Goal: Subscribe to service/newsletter

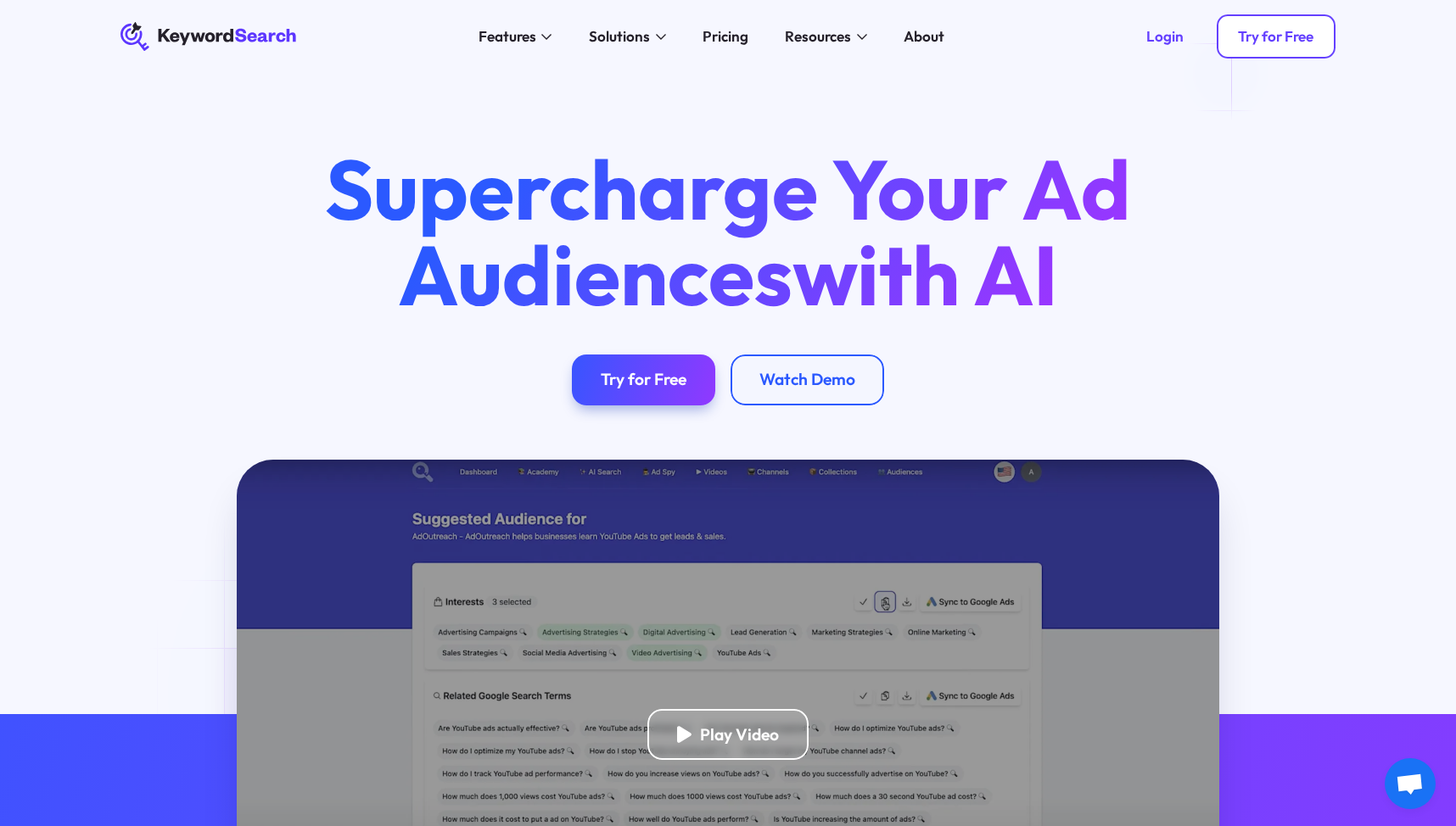
click at [1279, 40] on div "Try for Free" at bounding box center [1276, 36] width 75 height 17
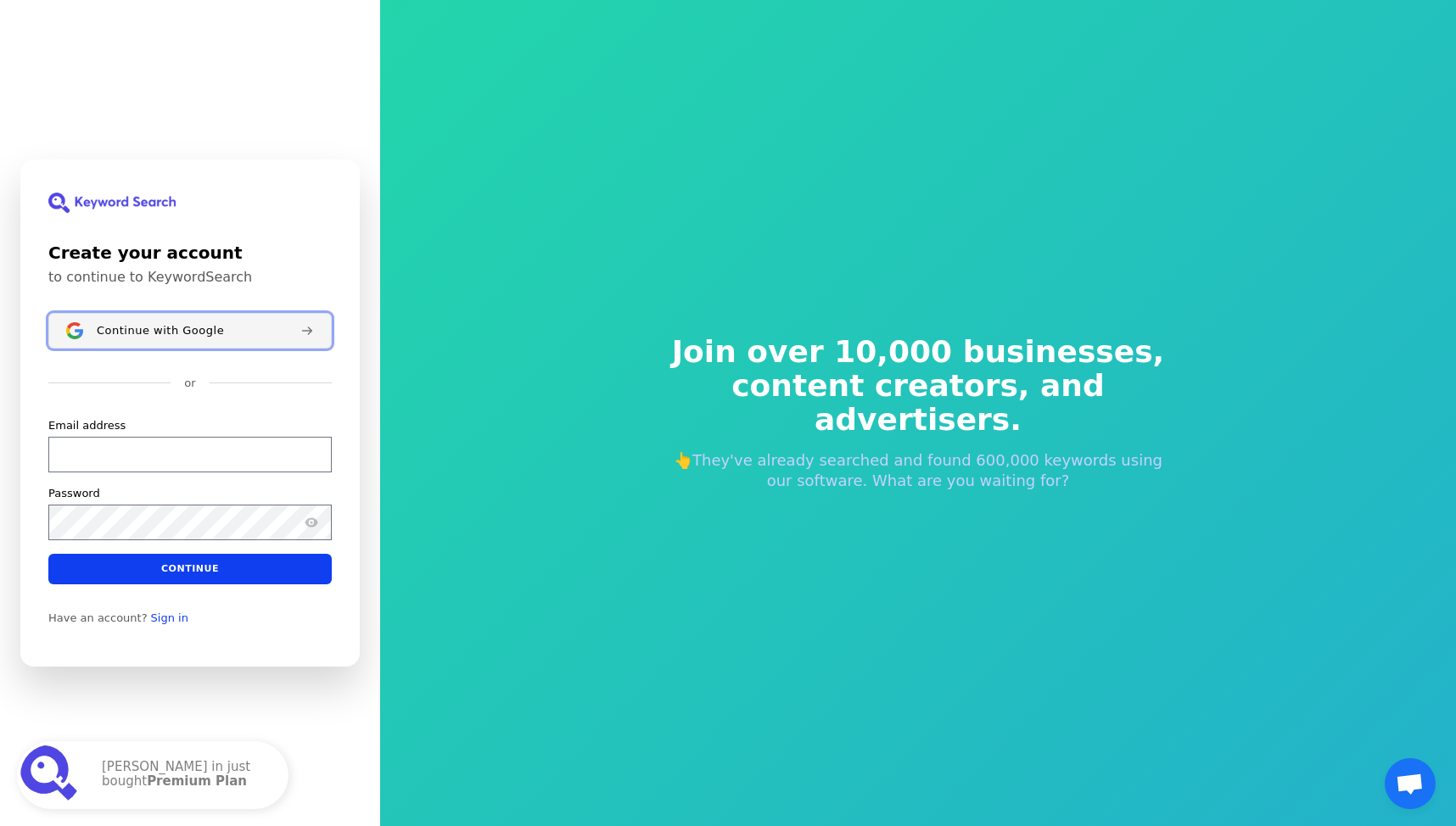
click at [155, 336] on span "Continue with Google" at bounding box center [160, 330] width 127 height 14
